Goal: Find specific page/section

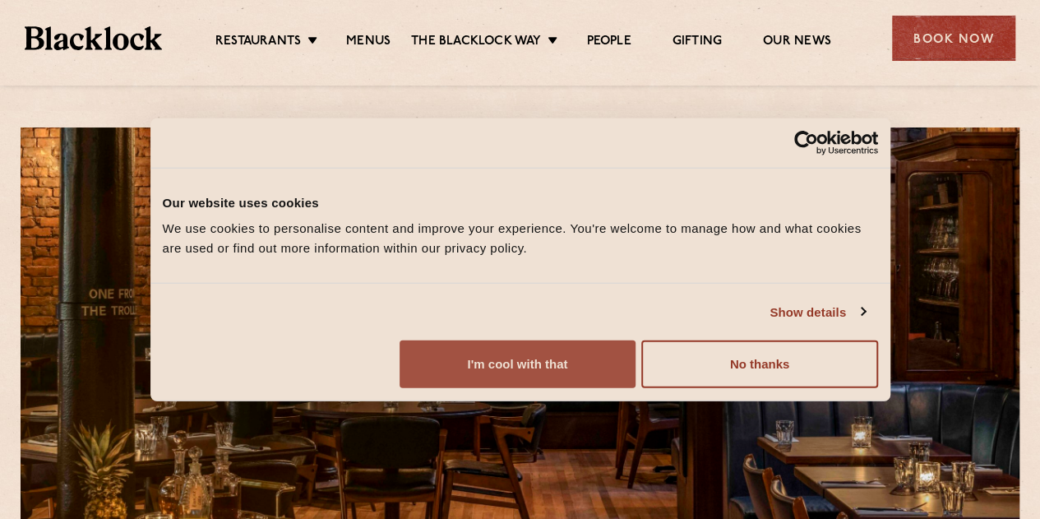
click at [636, 388] on button "I'm cool with that" at bounding box center [518, 364] width 236 height 48
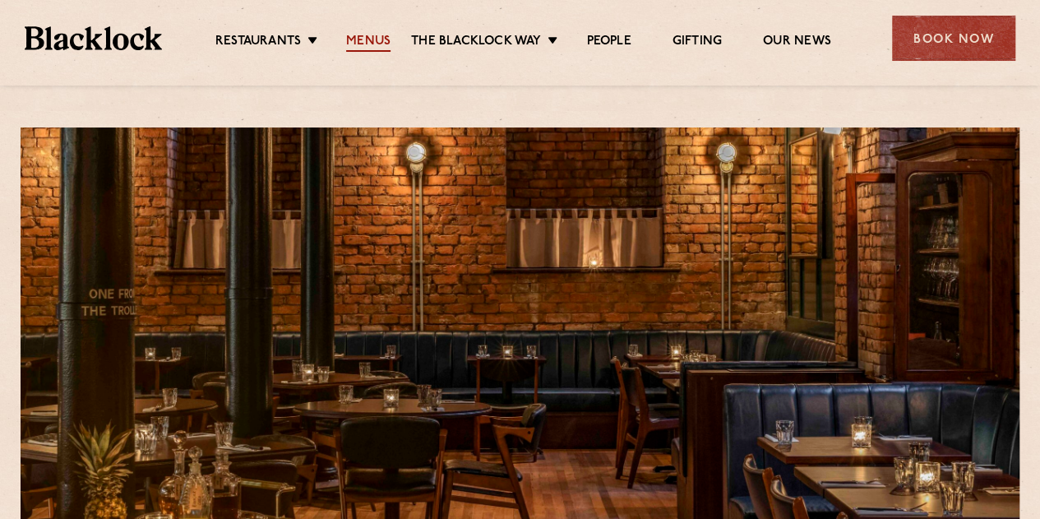
drag, startPoint x: 367, startPoint y: 32, endPoint x: 363, endPoint y: 45, distance: 13.6
click at [365, 33] on ul "Restaurants [GEOGRAPHIC_DATA] [GEOGRAPHIC_DATA] [GEOGRAPHIC_DATA] [GEOGRAPHIC_D…" at bounding box center [523, 38] width 722 height 26
click at [381, 35] on link "Menus" at bounding box center [368, 43] width 44 height 18
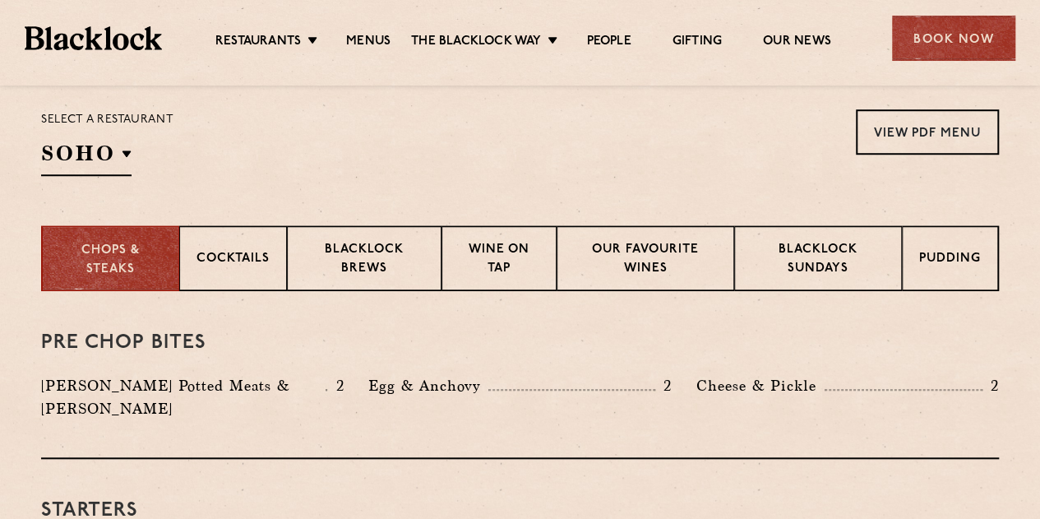
scroll to position [576, 0]
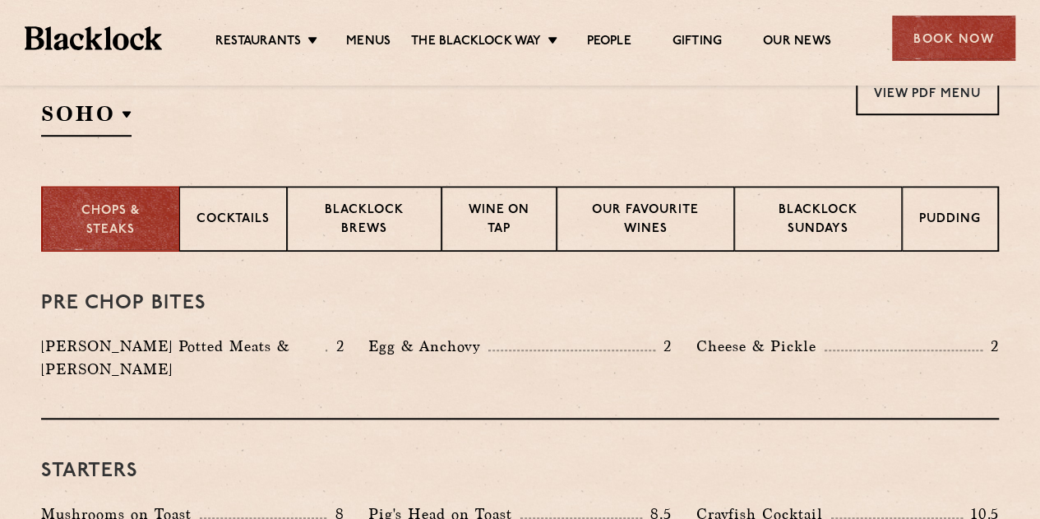
click at [121, 98] on div "Select a restaurant SOHO Soho Birmingham City Shoreditch Covent Garden Canary W…" at bounding box center [107, 103] width 132 height 67
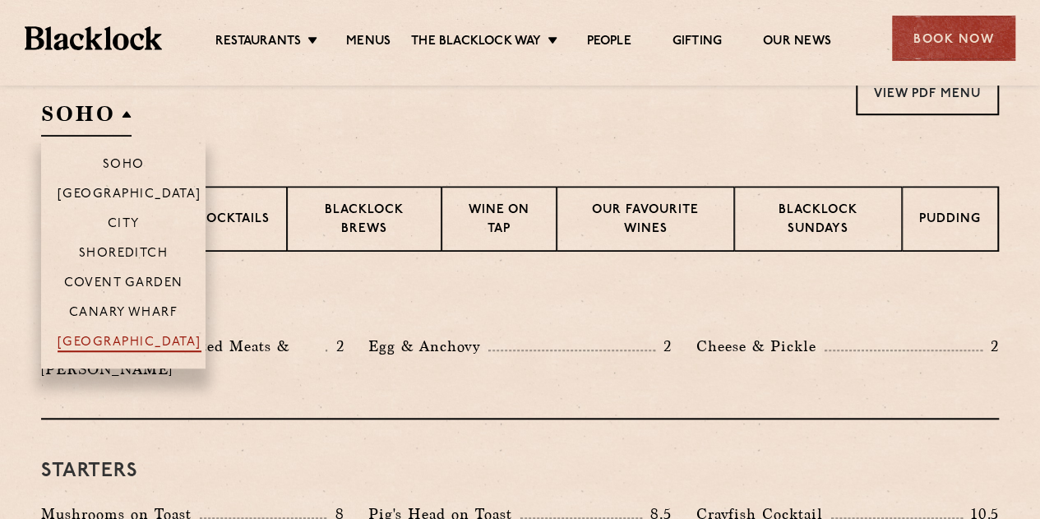
click at [129, 341] on p "[GEOGRAPHIC_DATA]" at bounding box center [130, 343] width 144 height 16
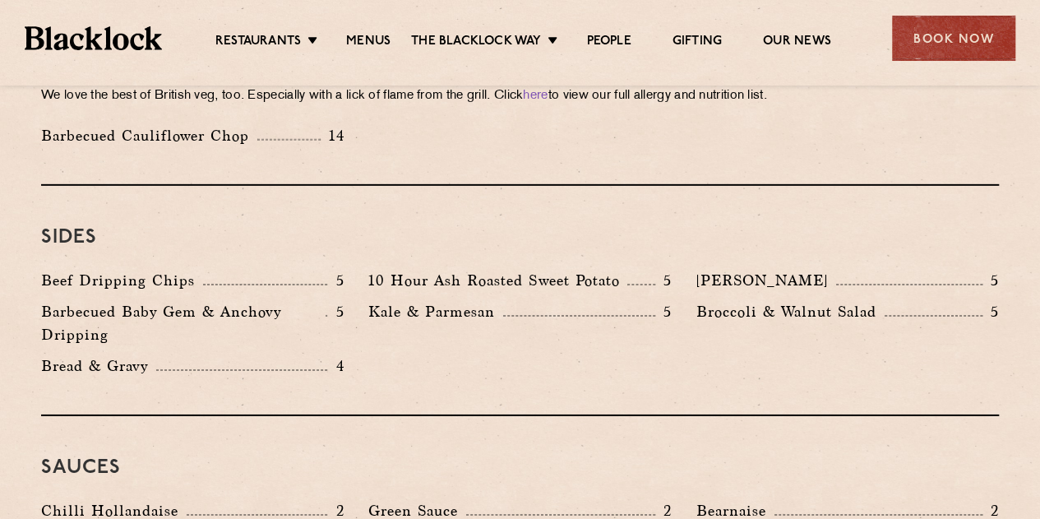
scroll to position [2467, 0]
